Goal: Transaction & Acquisition: Purchase product/service

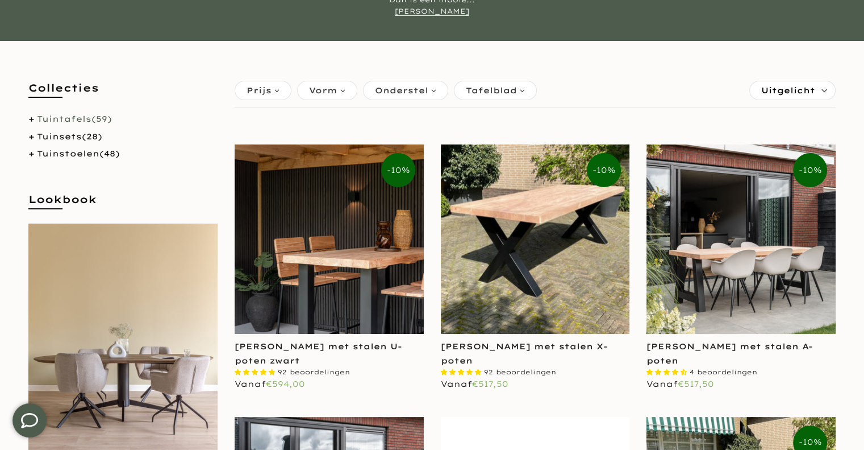
scroll to position [170, 0]
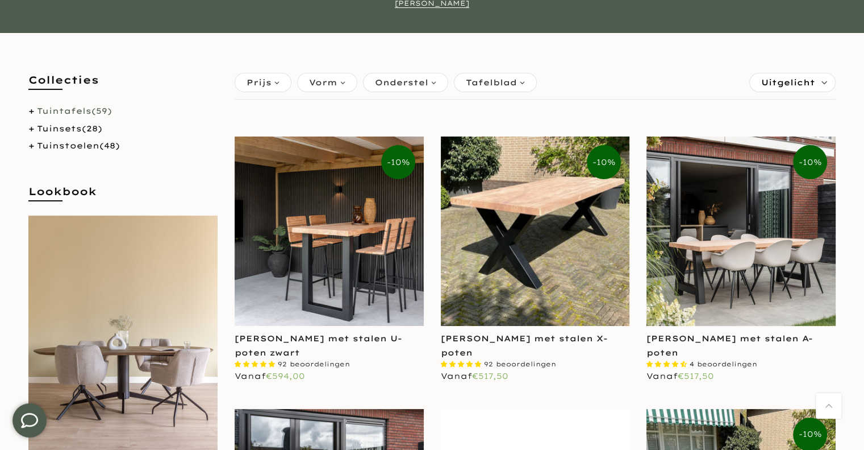
click at [72, 111] on link "Tuintafels (59)" at bounding box center [74, 111] width 75 height 10
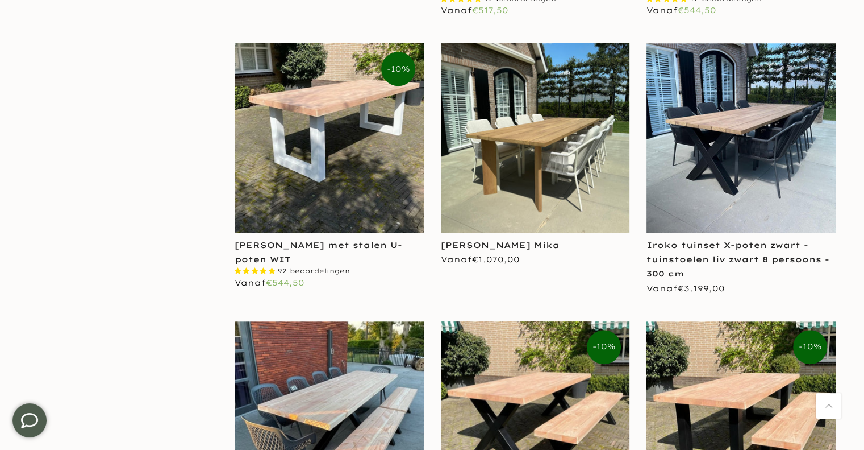
scroll to position [1307, 0]
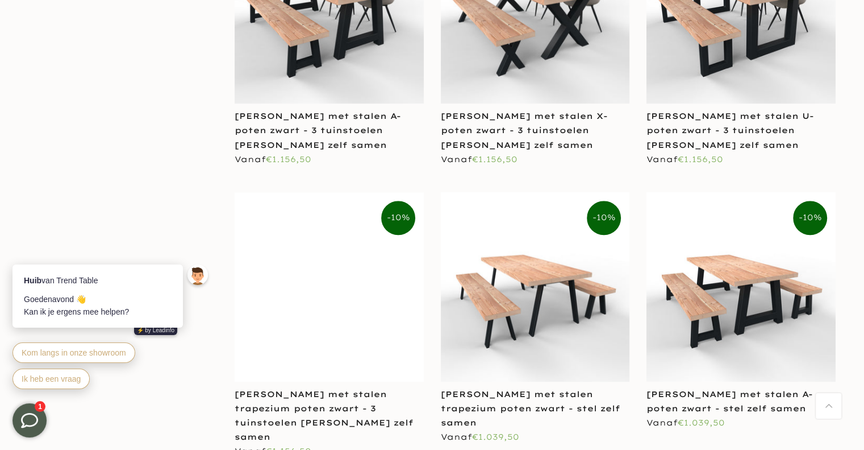
scroll to position [5342, 0]
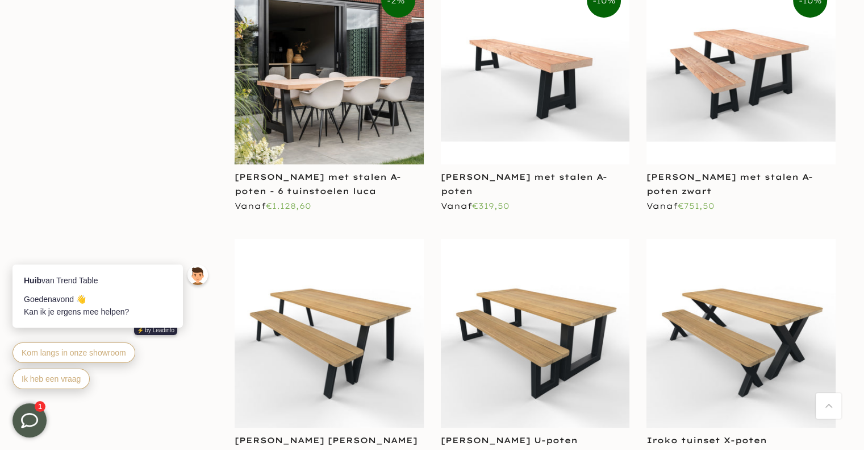
scroll to position [3694, 0]
